Goal: Navigation & Orientation: Find specific page/section

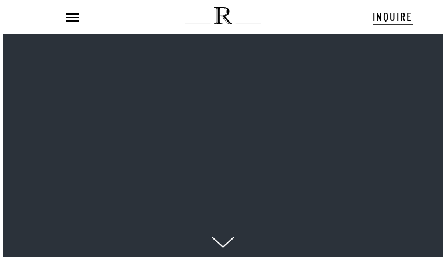
scroll to position [12, 14]
